Goal: Navigation & Orientation: Find specific page/section

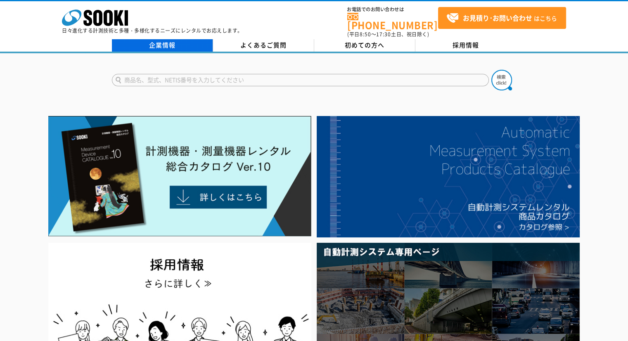
click at [164, 44] on link "企業情報" at bounding box center [162, 45] width 101 height 12
click at [166, 42] on link "企業情報" at bounding box center [162, 45] width 101 height 12
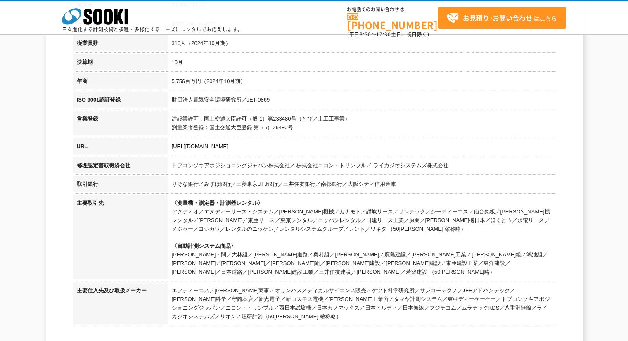
scroll to position [110, 0]
